Goal: Transaction & Acquisition: Purchase product/service

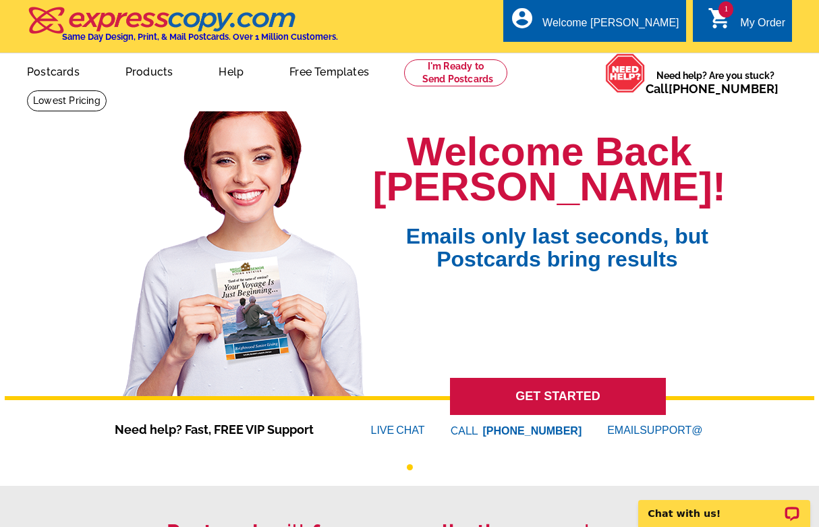
click at [732, 23] on link "1 shopping_cart My Order" at bounding box center [746, 23] width 78 height 17
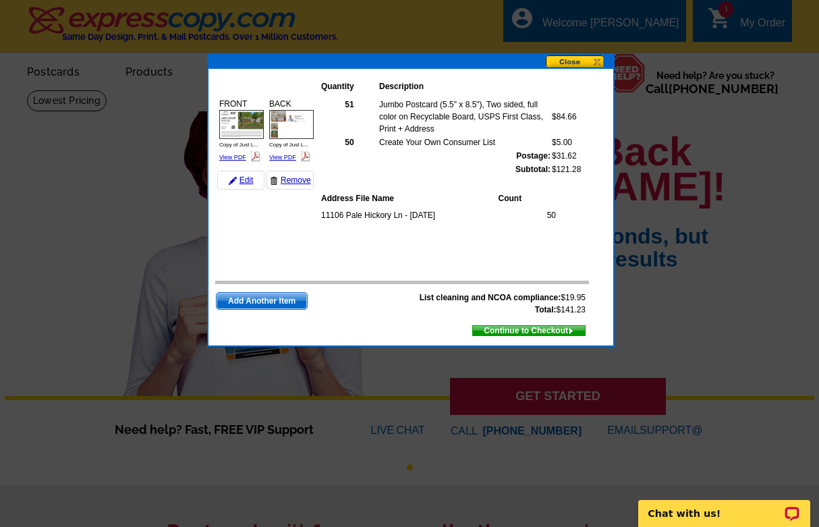
click at [537, 332] on span "Continue to Checkout" at bounding box center [529, 330] width 112 height 15
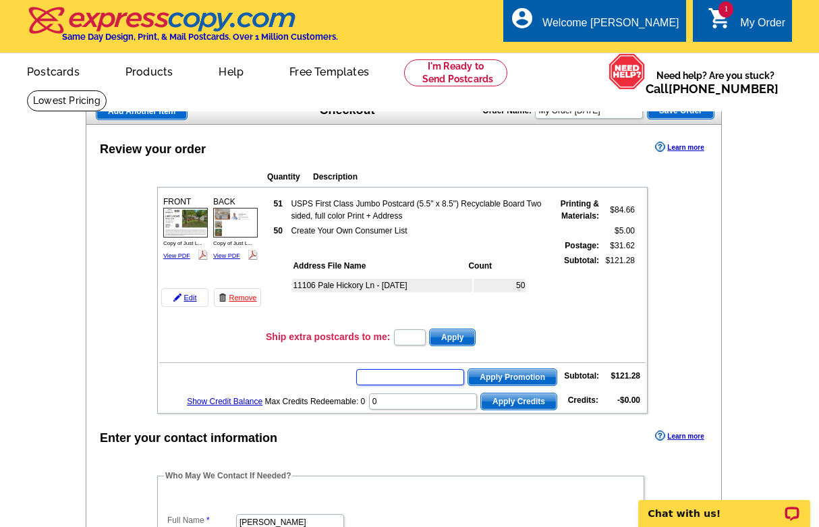
click at [404, 383] on input "text" at bounding box center [410, 377] width 108 height 16
type input "chat20"
click at [514, 382] on span "Apply Promotion" at bounding box center [512, 377] width 88 height 16
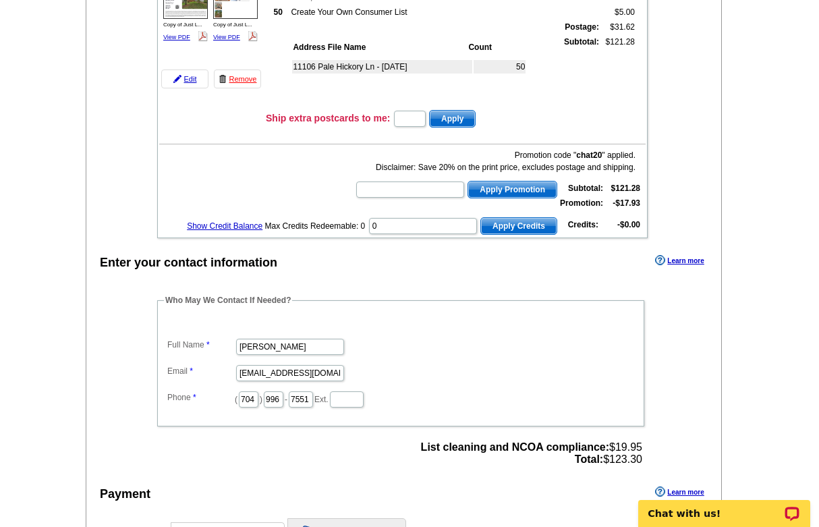
scroll to position [219, 0]
drag, startPoint x: 268, startPoint y: 374, endPoint x: 324, endPoint y: 371, distance: 56.0
type input "sarah@abernethyproperties.com"
click at [486, 339] on dd "Sarah Abernethy" at bounding box center [400, 345] width 473 height 21
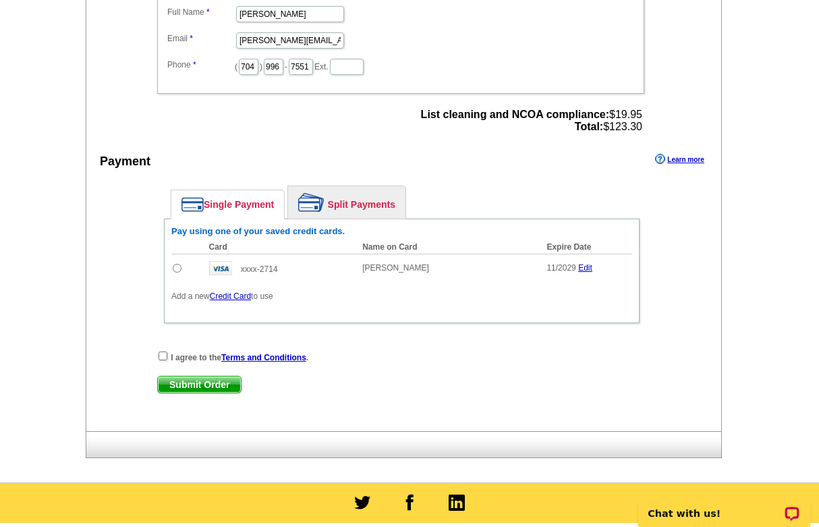
scroll to position [551, 0]
click at [177, 265] on input "radio" at bounding box center [177, 268] width 9 height 9
radio input "true"
click at [159, 353] on input "checkbox" at bounding box center [162, 355] width 9 height 9
checkbox input "true"
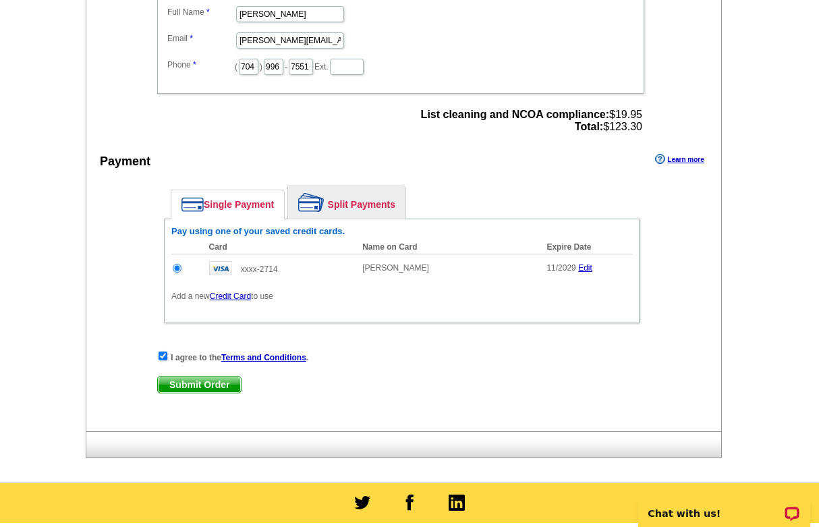
click at [189, 379] on span "Submit Order" at bounding box center [199, 384] width 83 height 16
